Goal: Obtain resource: Obtain resource

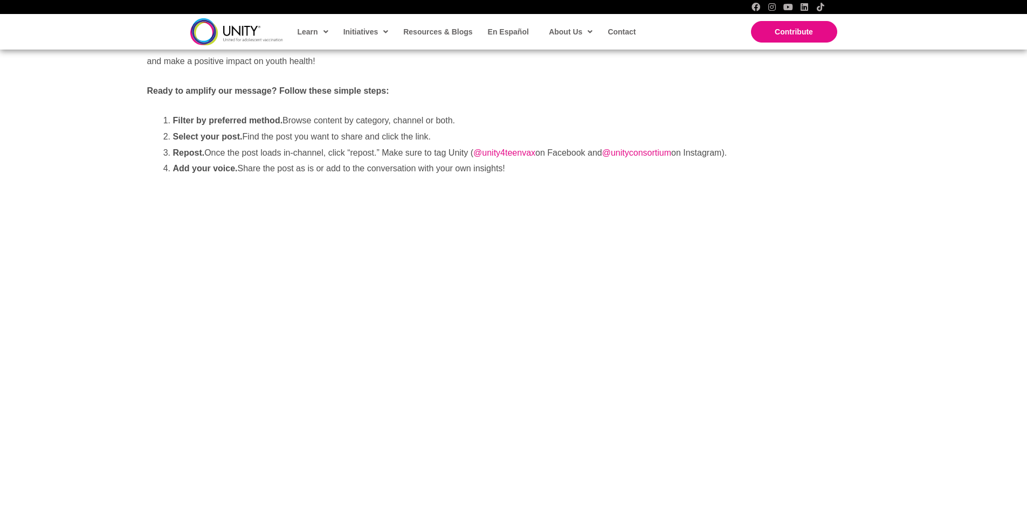
scroll to position [216, 0]
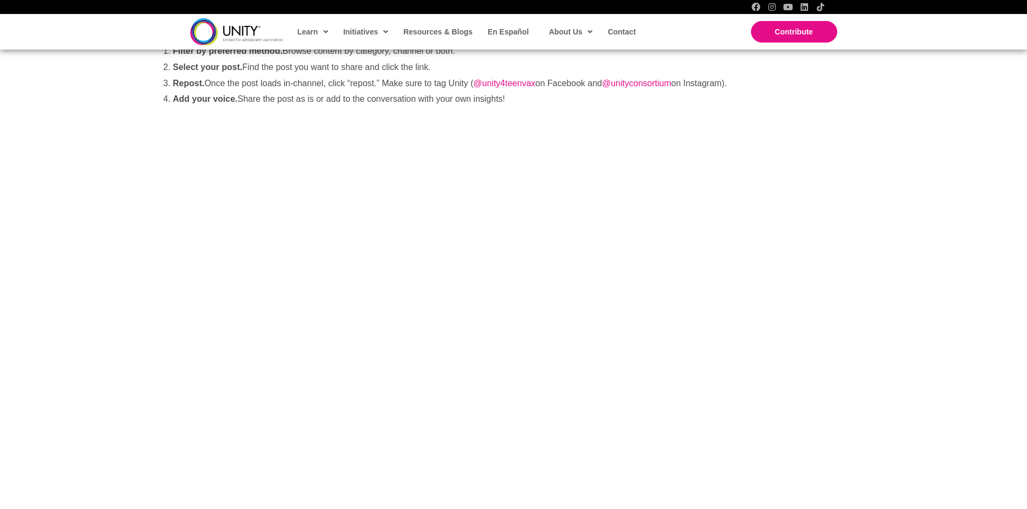
scroll to position [323, 0]
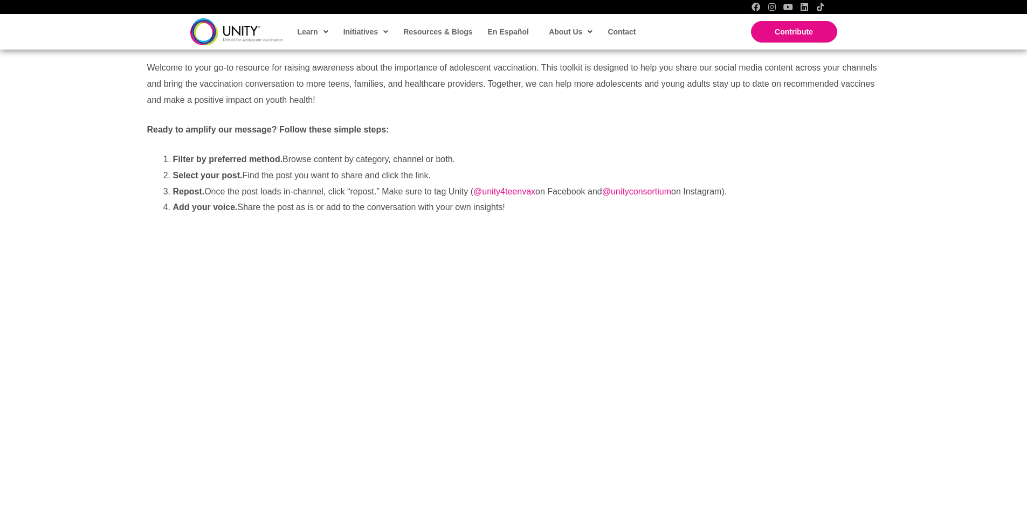
scroll to position [270, 0]
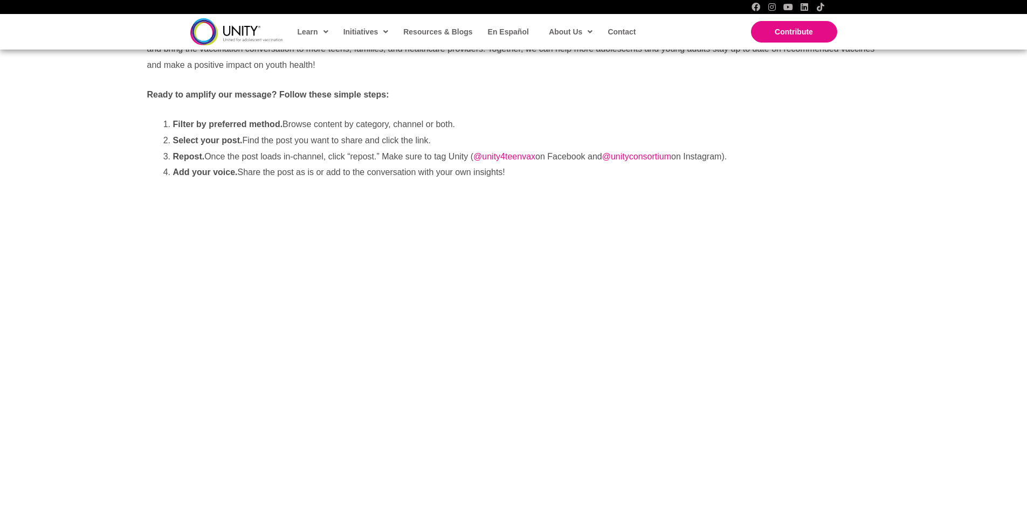
scroll to position [216, 0]
